Goal: Task Accomplishment & Management: Use online tool/utility

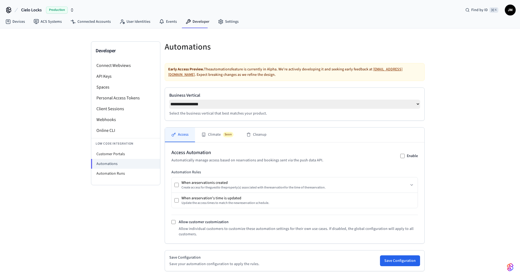
select select "**********"
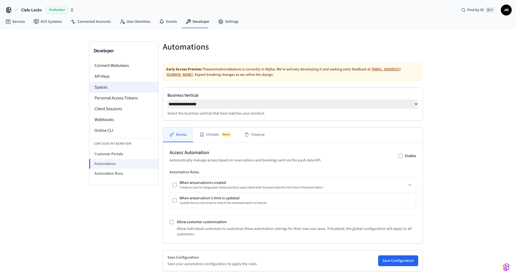
click at [102, 90] on li "Spaces" at bounding box center [123, 87] width 69 height 11
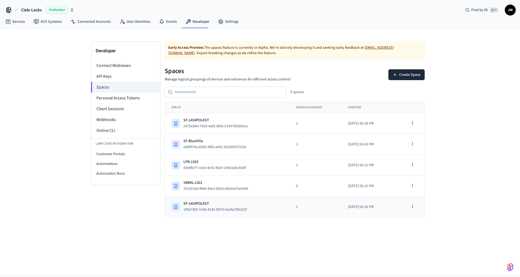
click at [205, 204] on div "SF-1454POLKST" at bounding box center [217, 203] width 68 height 5
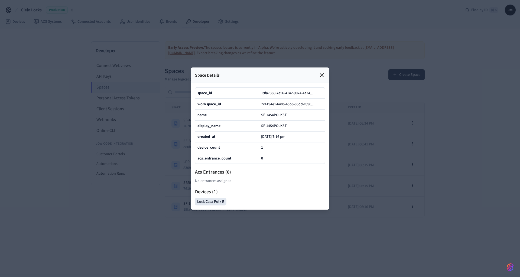
click at [321, 73] on icon at bounding box center [321, 74] width 3 height 3
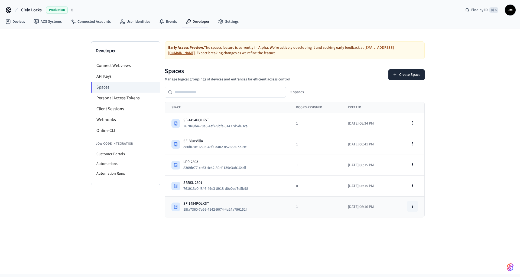
click at [414, 207] on icon "button" at bounding box center [413, 206] width 4 height 4
click at [403, 230] on div "Edit Space" at bounding box center [398, 227] width 36 height 9
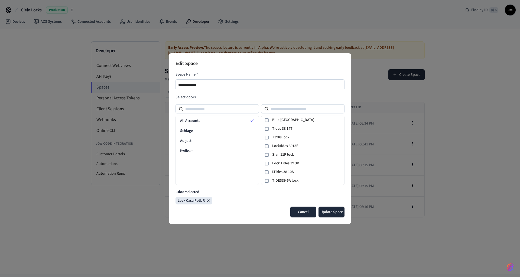
click at [307, 214] on button "Cancel" at bounding box center [304, 212] width 26 height 11
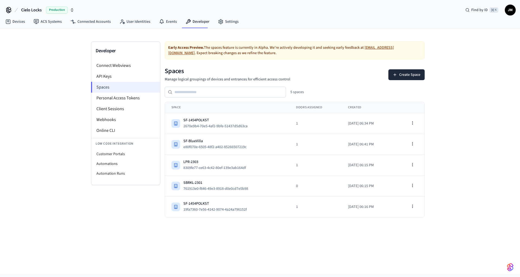
click at [117, 89] on li "Spaces" at bounding box center [125, 87] width 69 height 11
click at [123, 111] on li "Client Sessions" at bounding box center [125, 109] width 69 height 11
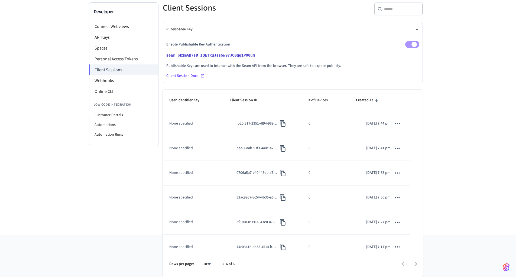
click at [398, 124] on button "sticky table" at bounding box center [397, 123] width 11 height 11
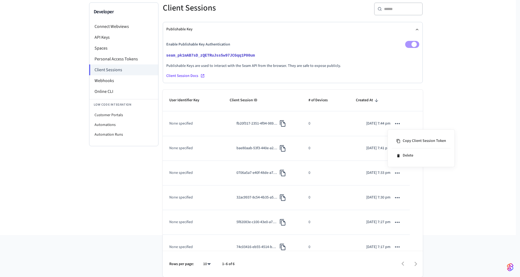
click at [333, 120] on div at bounding box center [260, 138] width 520 height 277
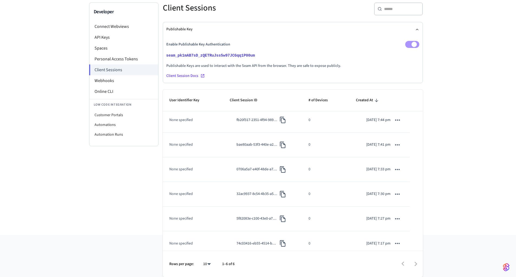
scroll to position [9, 0]
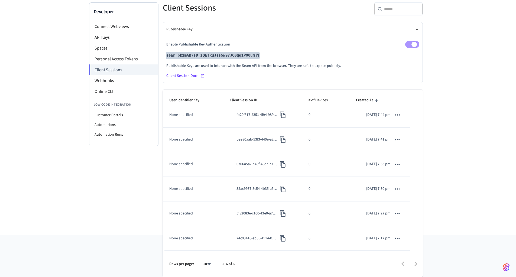
click at [212, 56] on button "seam_pk1mAB7sD_zQETRuJss5w97JCGqq1P00um" at bounding box center [212, 55] width 95 height 7
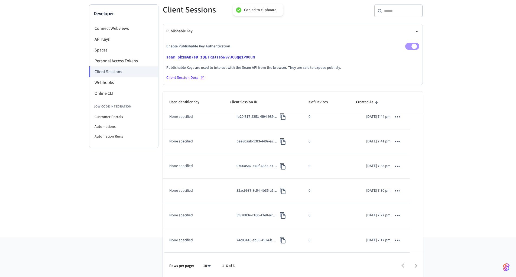
scroll to position [25, 0]
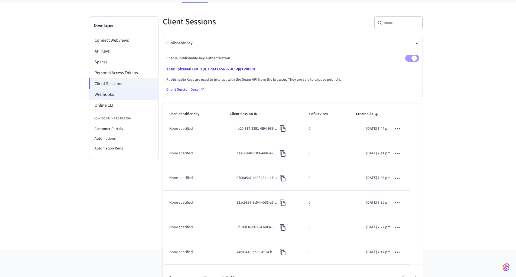
click at [107, 96] on li "Webhooks" at bounding box center [123, 94] width 69 height 11
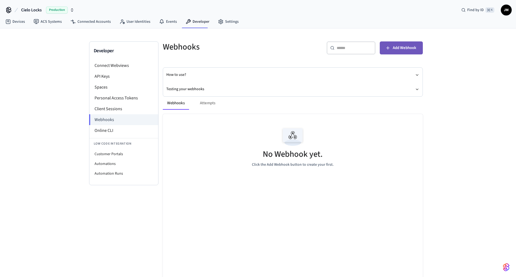
click at [389, 49] on icon "button" at bounding box center [387, 47] width 5 height 5
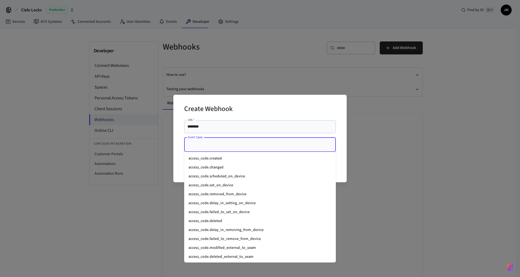
click at [251, 146] on input "Event Types" at bounding box center [256, 144] width 139 height 9
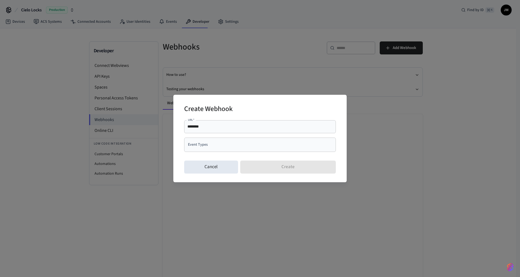
click at [375, 111] on div "Create Webhook URL   * ******** URL   * Event Types Event Types Cancel Create" at bounding box center [260, 138] width 520 height 277
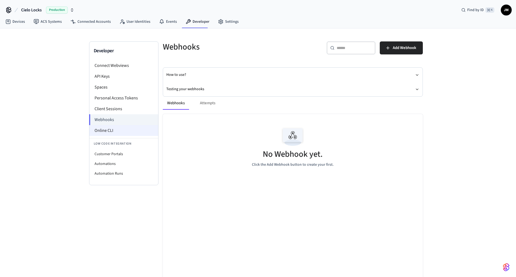
click at [119, 132] on li "Online CLI" at bounding box center [123, 130] width 69 height 11
